Goal: Navigation & Orientation: Find specific page/section

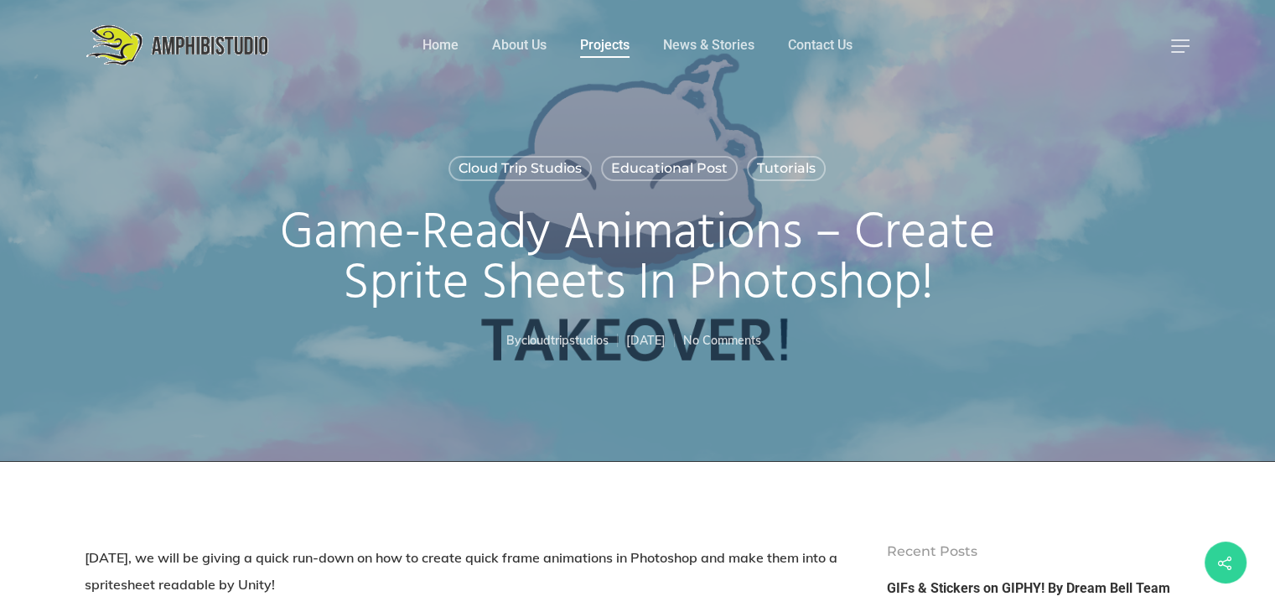
click at [627, 43] on link "Projects" at bounding box center [604, 45] width 49 height 18
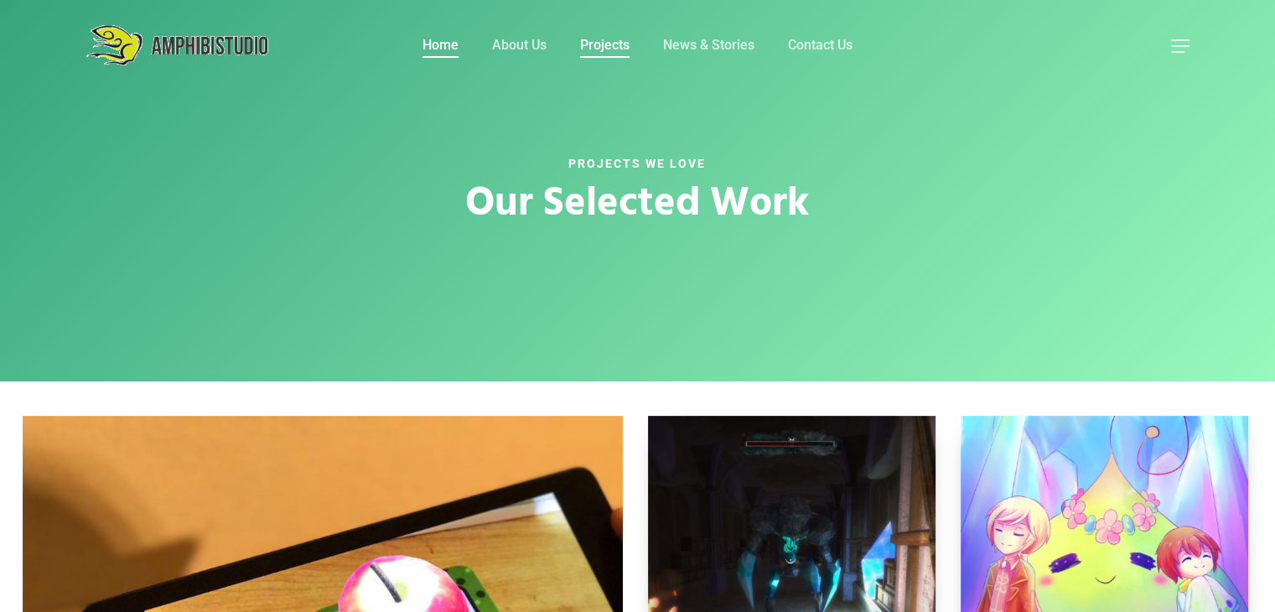
click at [440, 49] on link "Home" at bounding box center [440, 45] width 36 height 18
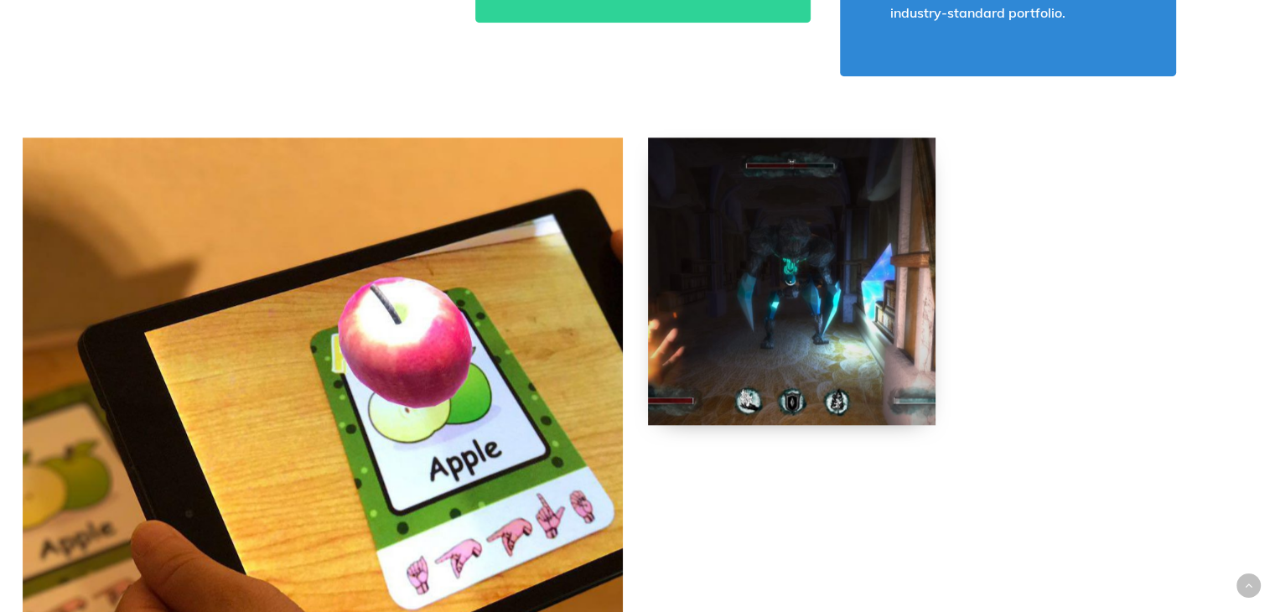
scroll to position [1635, 0]
